Goal: Task Accomplishment & Management: Complete application form

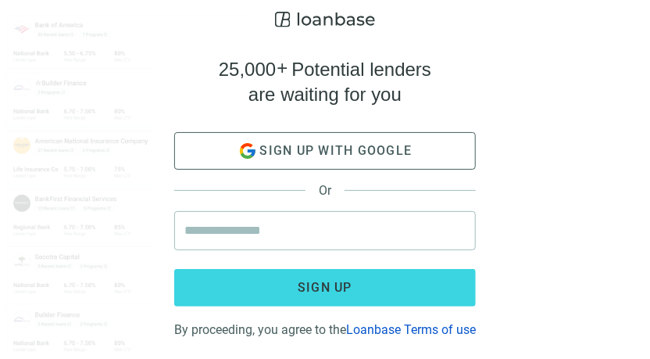
scroll to position [13, 0]
click at [244, 212] on input "email" at bounding box center [324, 230] width 281 height 37
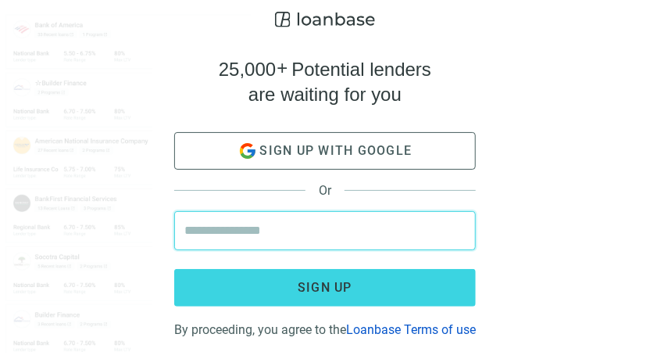
type input "**********"
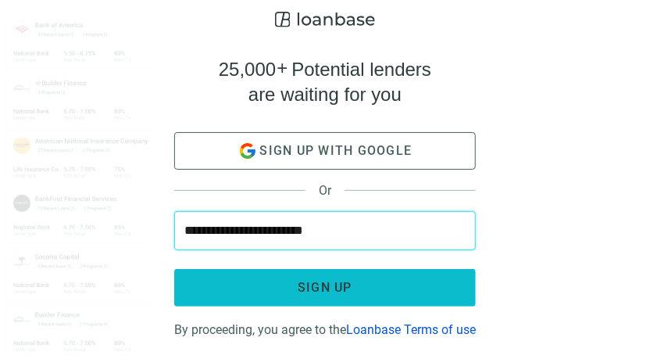
click at [340, 280] on span "Sign up" at bounding box center [325, 287] width 55 height 15
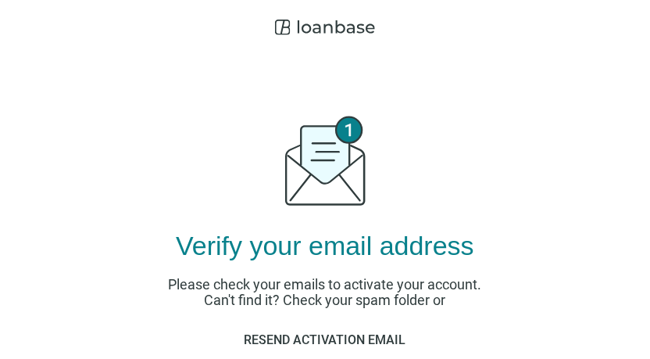
scroll to position [81, 0]
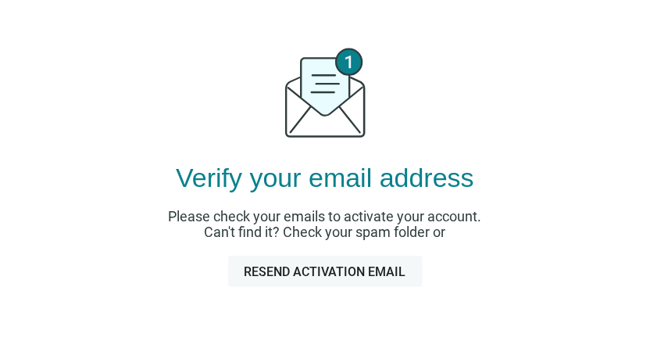
click at [348, 271] on span "Resend activation email" at bounding box center [326, 271] width 162 height 15
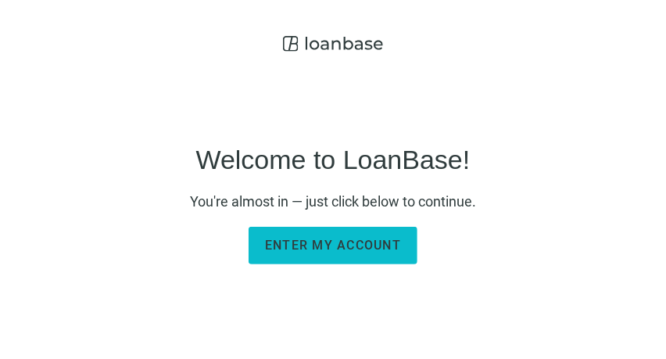
click at [327, 245] on span "Enter my account" at bounding box center [333, 244] width 136 height 15
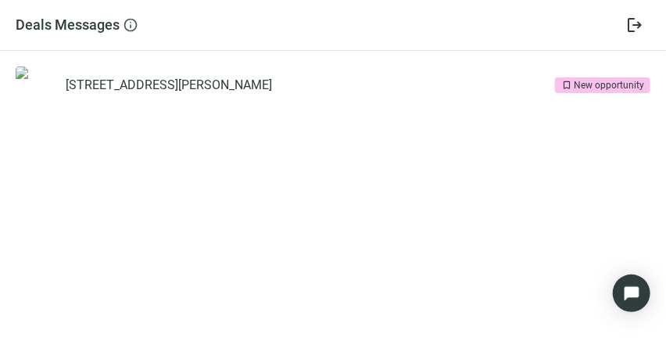
click at [33, 79] on img at bounding box center [53, 97] width 74 height 62
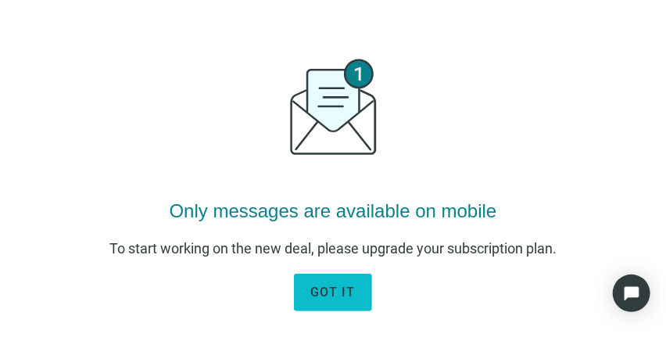
click at [330, 295] on span "got it" at bounding box center [332, 291] width 45 height 15
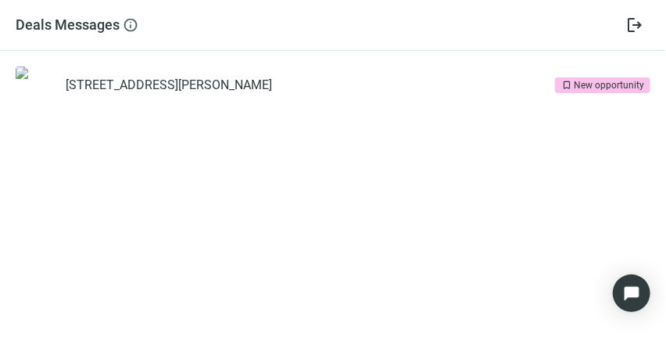
click at [603, 84] on div "New opportunity" at bounding box center [608, 85] width 70 height 16
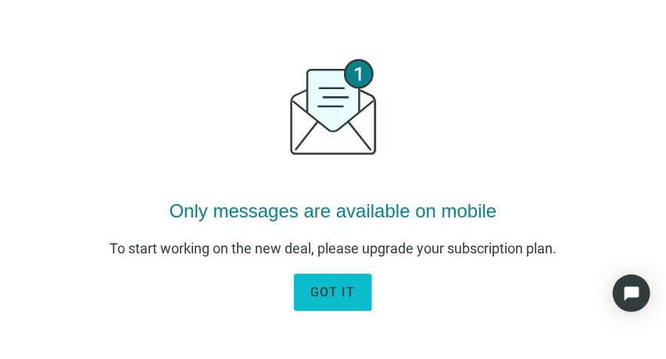
click at [329, 296] on span "got it" at bounding box center [332, 291] width 45 height 15
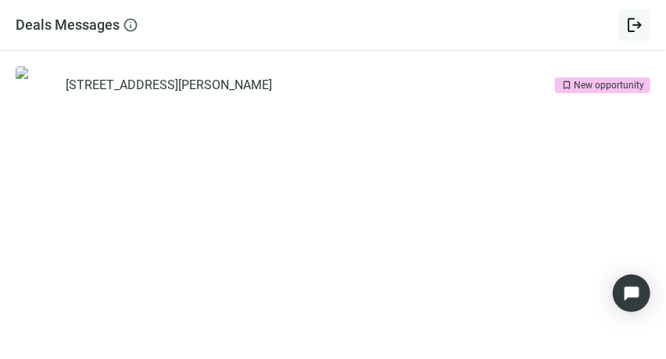
click at [634, 25] on span "logout" at bounding box center [634, 25] width 19 height 19
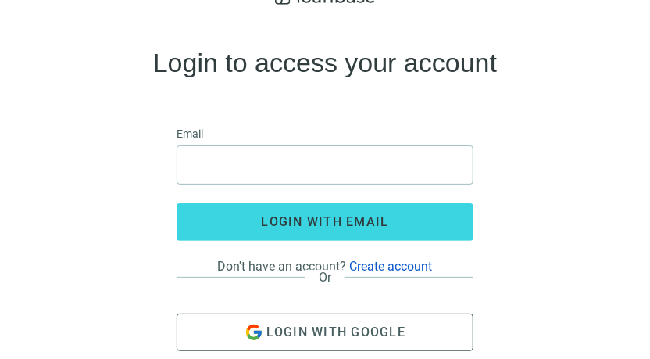
scroll to position [76, 0]
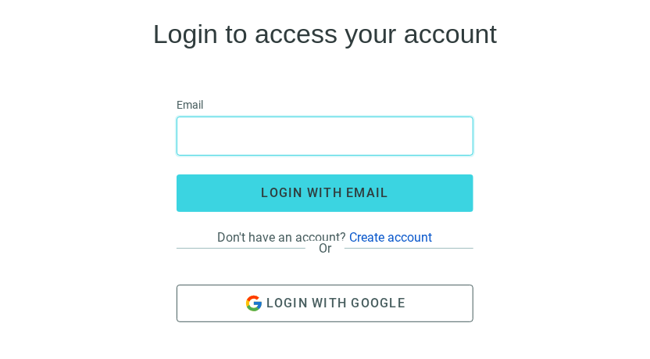
click at [205, 140] on input "email" at bounding box center [325, 135] width 277 height 37
type input "**********"
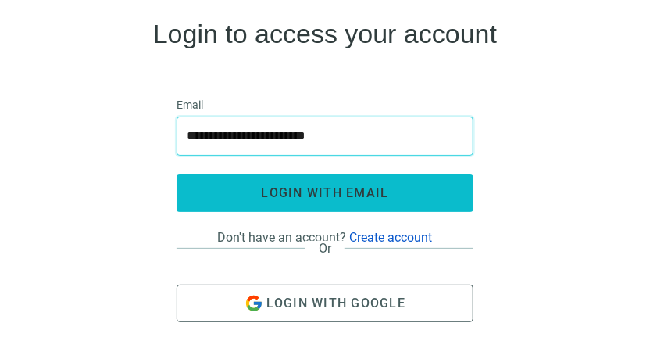
click at [336, 190] on span "login with email" at bounding box center [325, 192] width 127 height 15
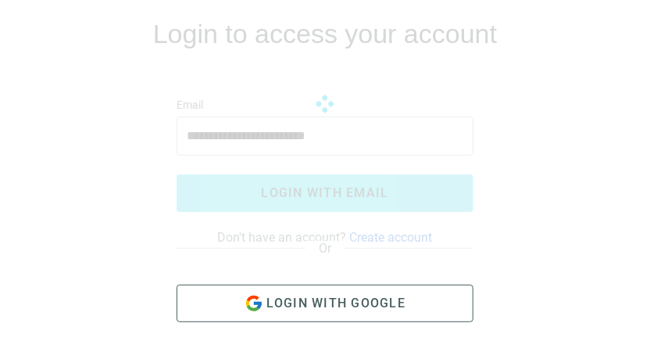
scroll to position [72, 0]
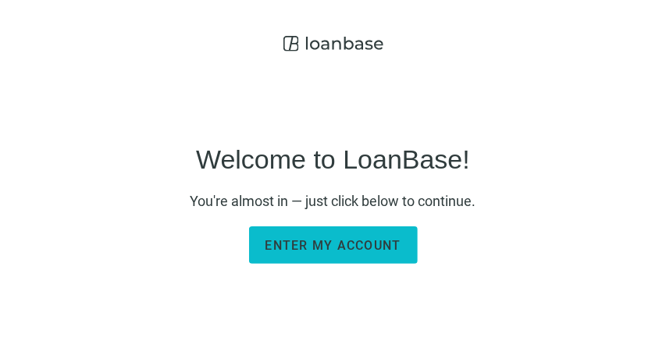
click at [337, 239] on span "Enter my account" at bounding box center [334, 245] width 136 height 15
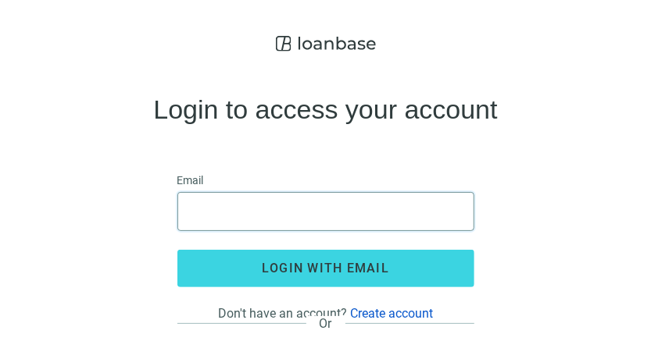
click at [249, 211] on input "email" at bounding box center [325, 211] width 277 height 37
type input "**********"
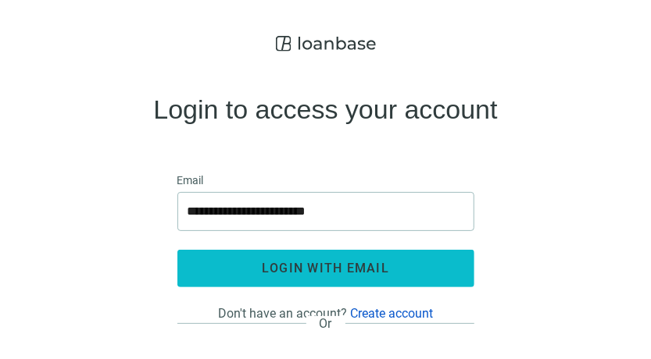
click at [323, 266] on span "login with email" at bounding box center [325, 268] width 127 height 15
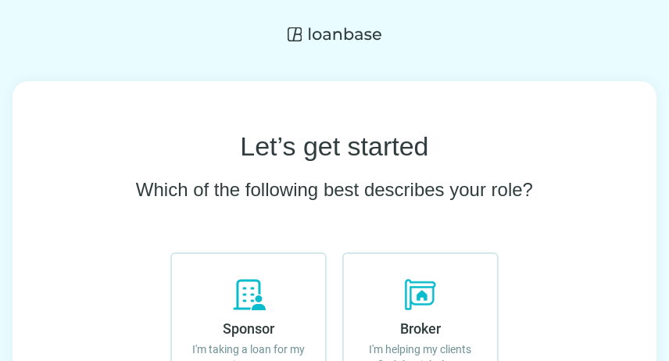
scroll to position [156, 0]
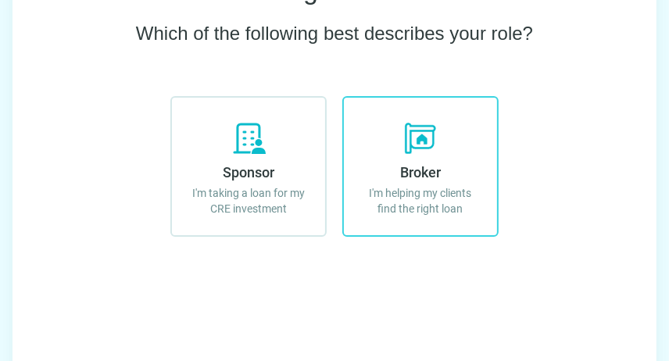
click at [412, 133] on icon at bounding box center [420, 138] width 37 height 37
click at [412, 134] on icon at bounding box center [420, 138] width 37 height 37
click at [413, 134] on icon at bounding box center [420, 138] width 37 height 37
click at [423, 175] on span "Broker" at bounding box center [420, 172] width 41 height 16
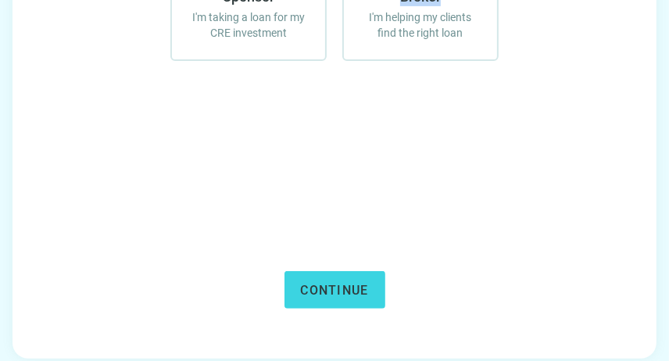
scroll to position [341, 0]
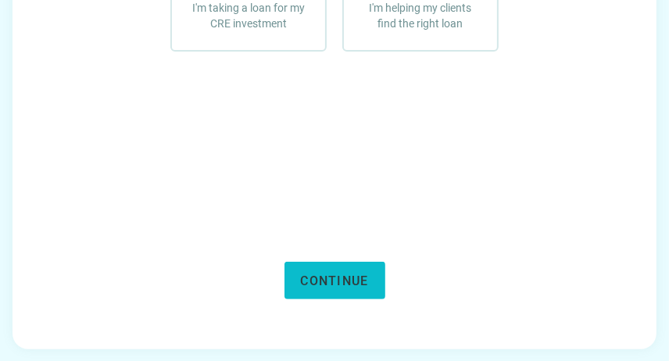
click at [320, 280] on span "Continue" at bounding box center [335, 280] width 68 height 15
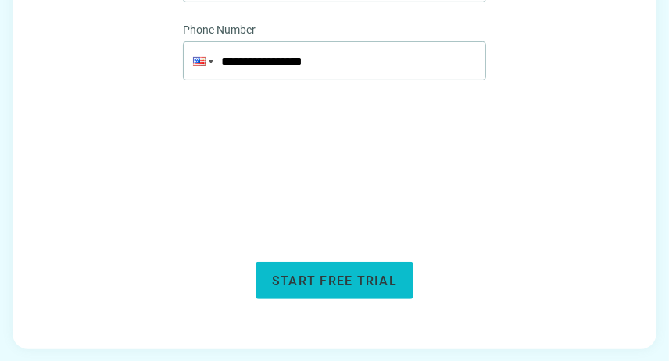
click at [340, 281] on span "Start free trial" at bounding box center [334, 280] width 125 height 15
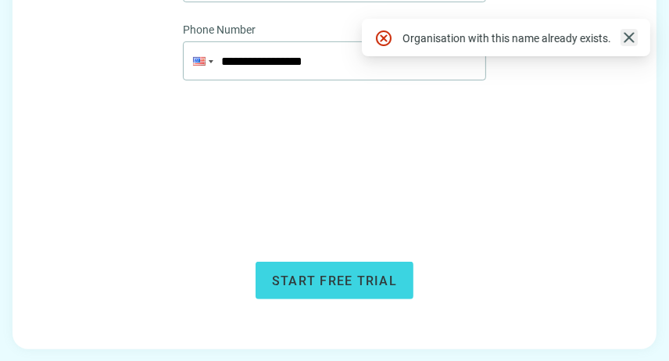
click at [627, 35] on span "close" at bounding box center [629, 37] width 19 height 19
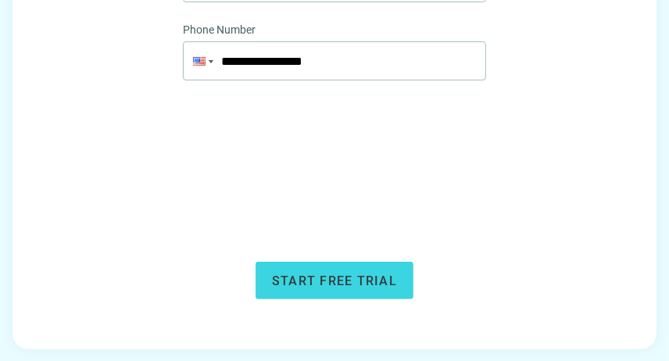
scroll to position [107, 0]
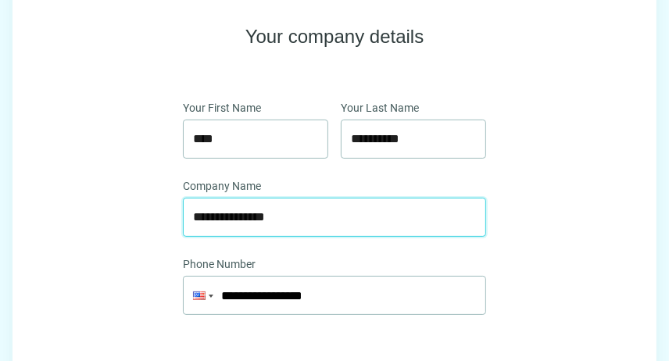
click at [239, 209] on input "**********" at bounding box center [334, 216] width 283 height 37
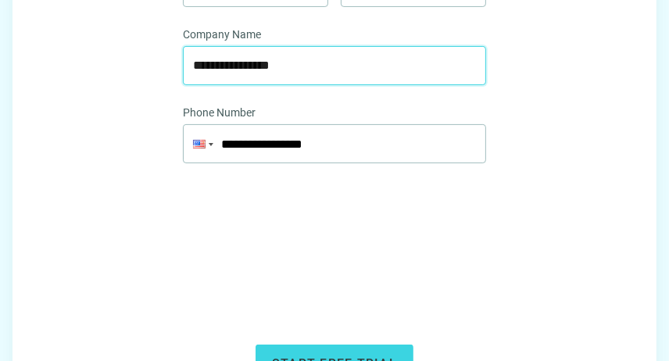
scroll to position [341, 0]
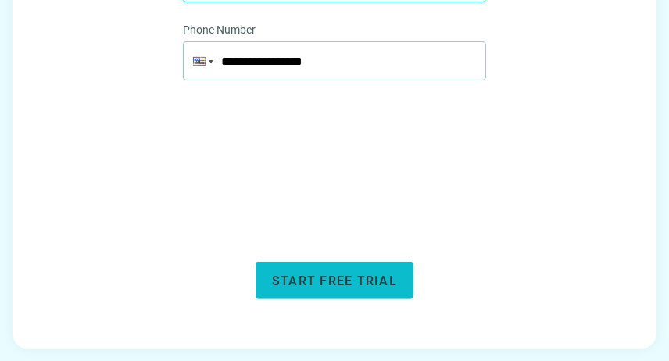
type input "**********"
click at [356, 276] on span "Start free trial" at bounding box center [334, 280] width 125 height 15
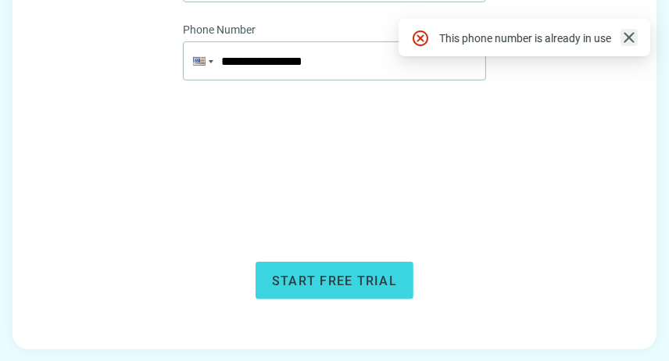
click at [628, 41] on span "close" at bounding box center [629, 37] width 19 height 19
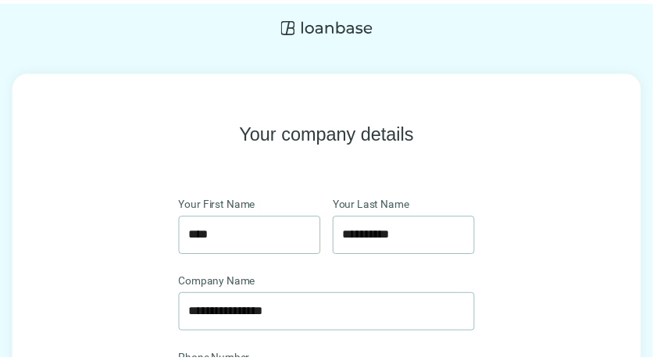
scroll to position [0, 0]
